Goal: Navigation & Orientation: Understand site structure

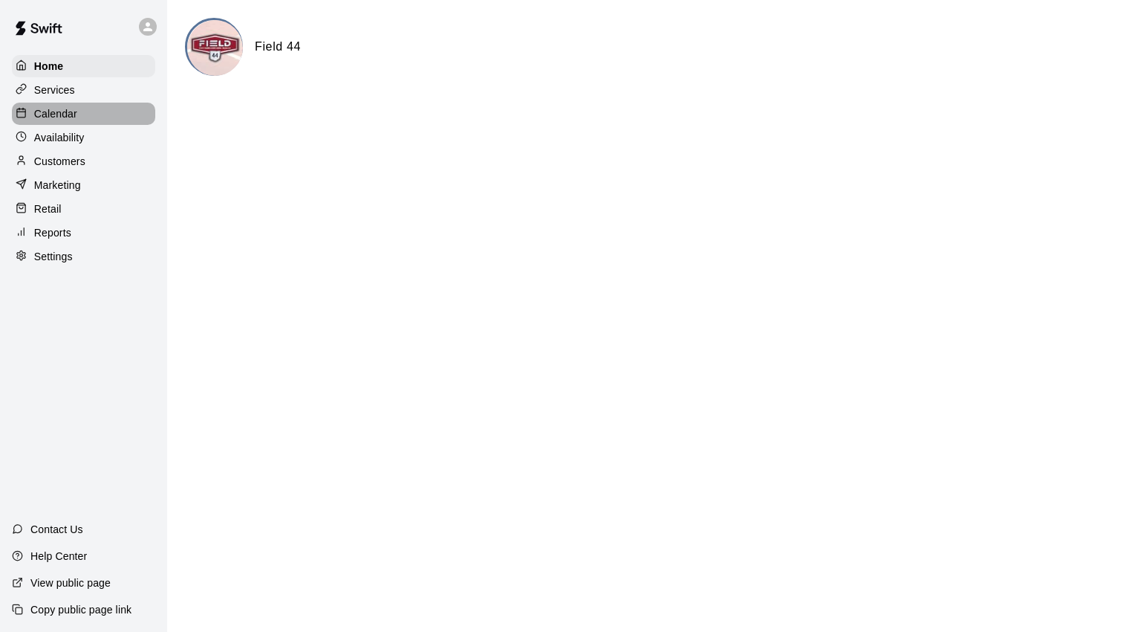
click at [76, 120] on p "Calendar" at bounding box center [55, 113] width 43 height 15
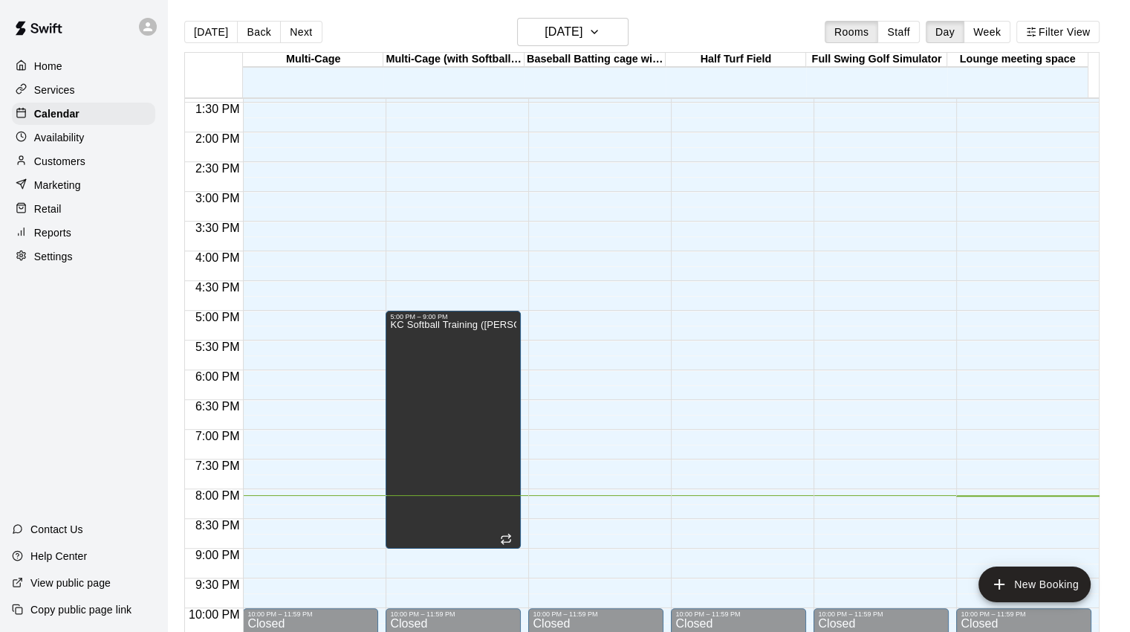
scroll to position [877, 0]
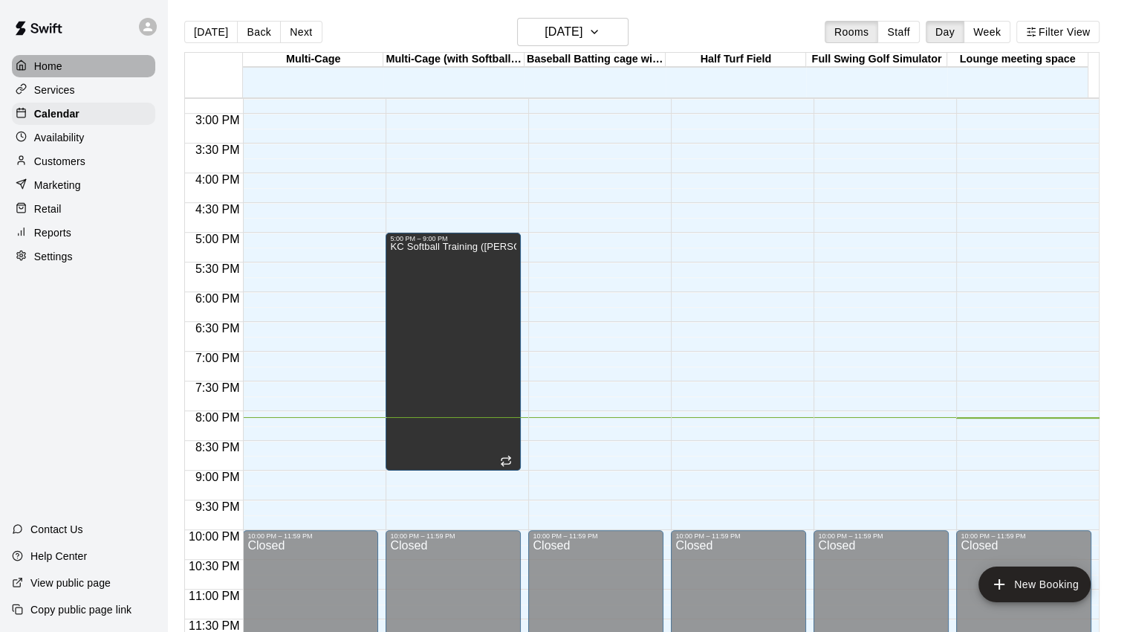
click at [46, 65] on p "Home" at bounding box center [48, 66] width 28 height 15
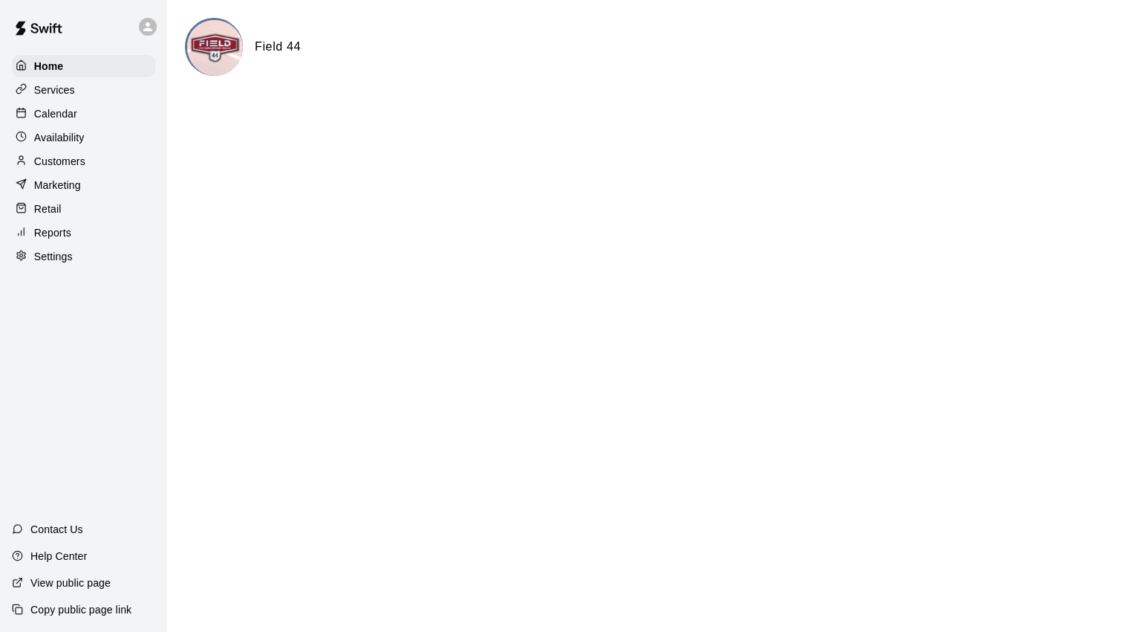
click at [67, 169] on p "Customers" at bounding box center [59, 161] width 51 height 15
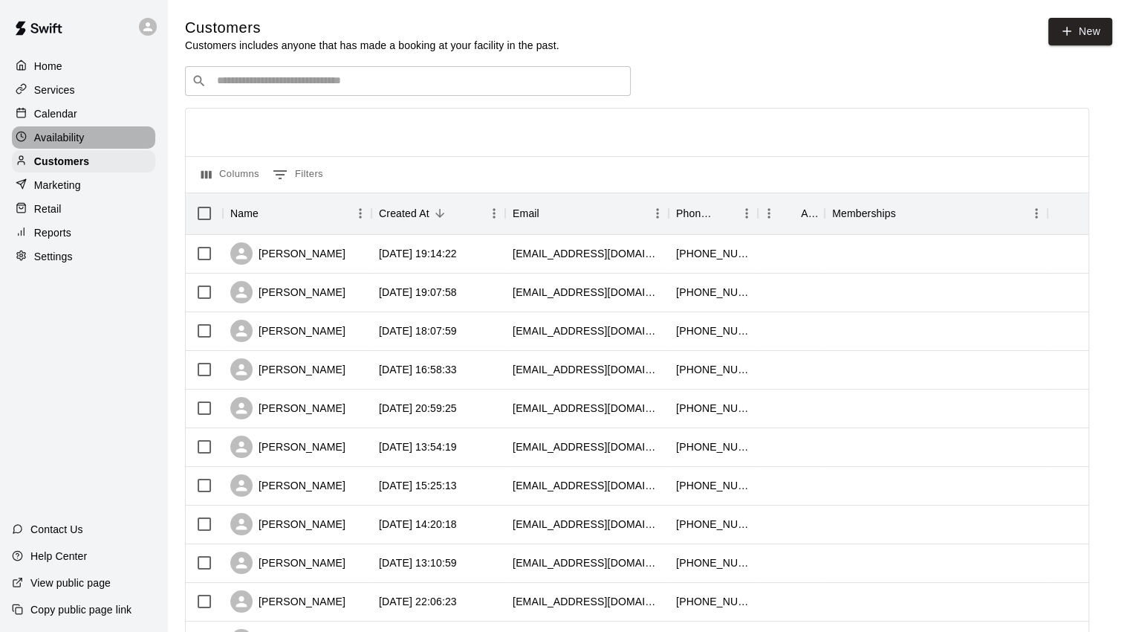
click at [62, 138] on p "Availability" at bounding box center [59, 137] width 51 height 15
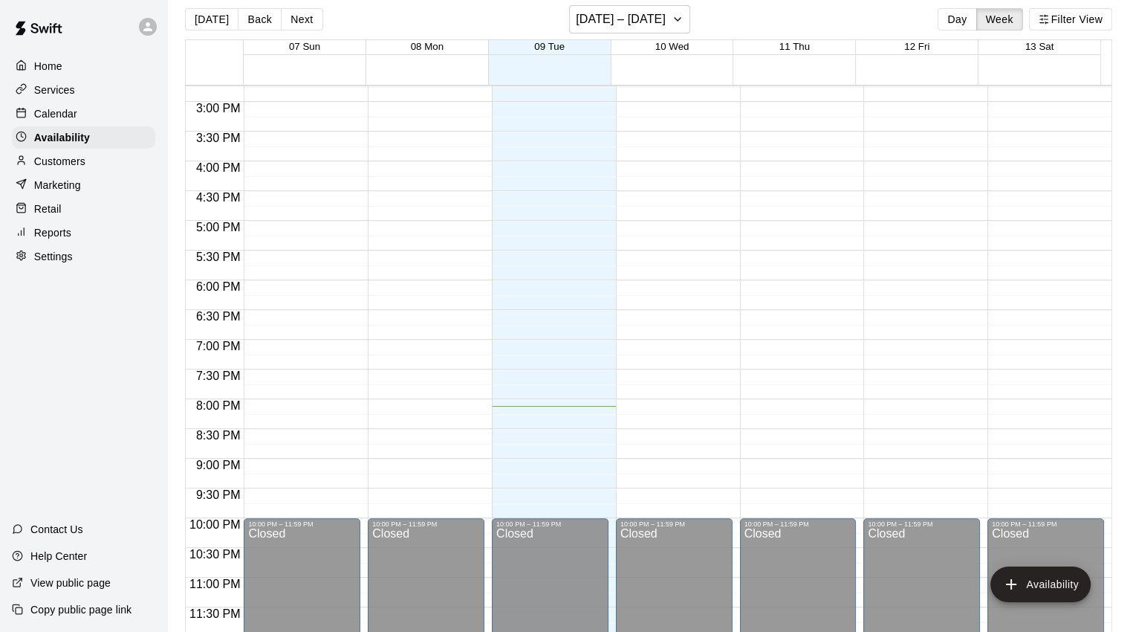
scroll to position [24, 0]
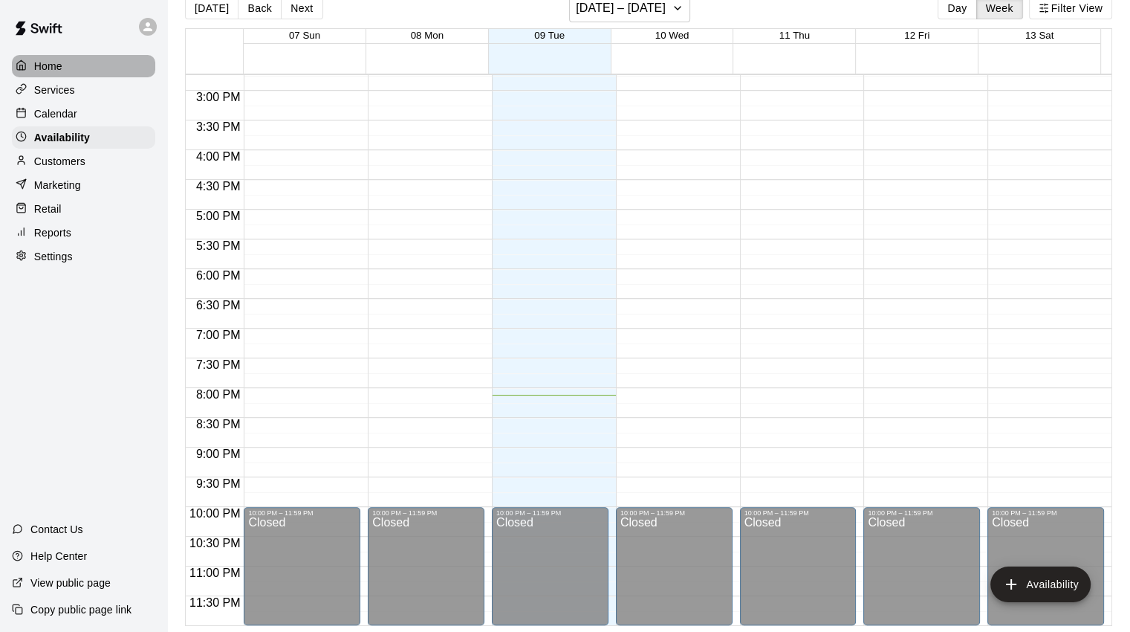
click at [60, 66] on p "Home" at bounding box center [48, 66] width 28 height 15
